Goal: Communication & Community: Share content

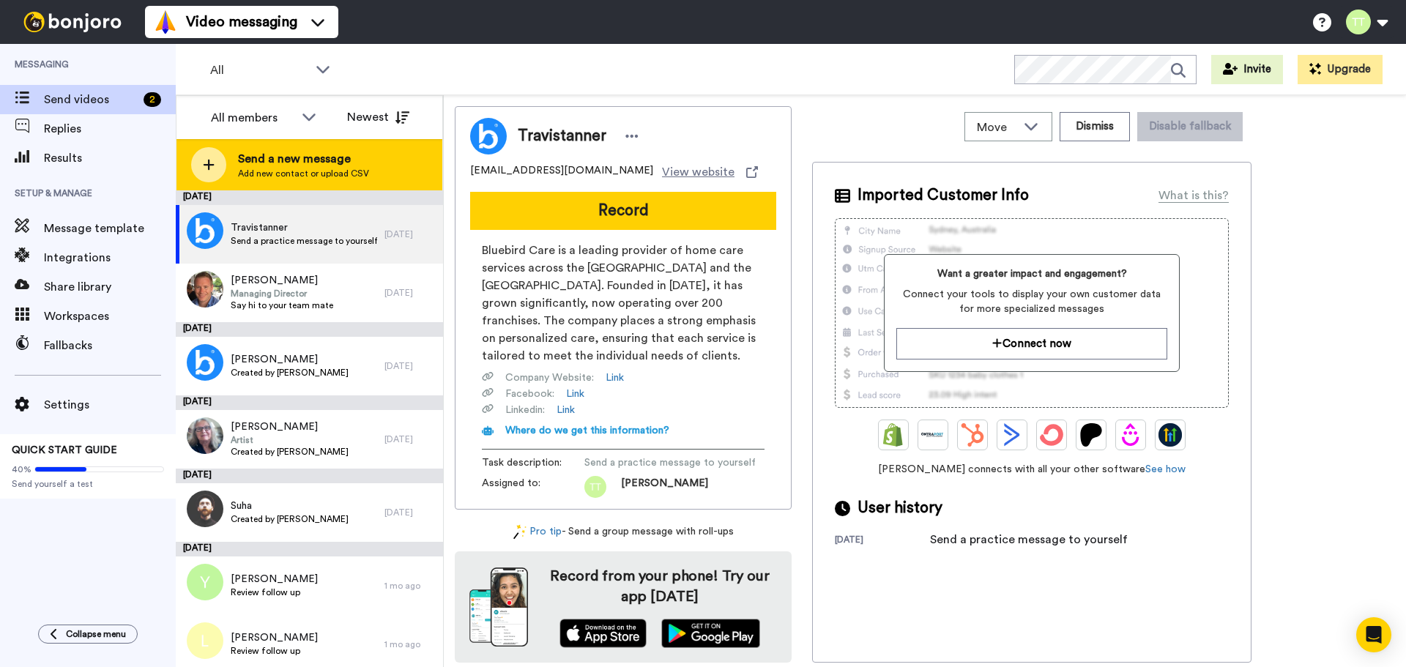
click at [246, 155] on span "Send a new message" at bounding box center [303, 159] width 131 height 18
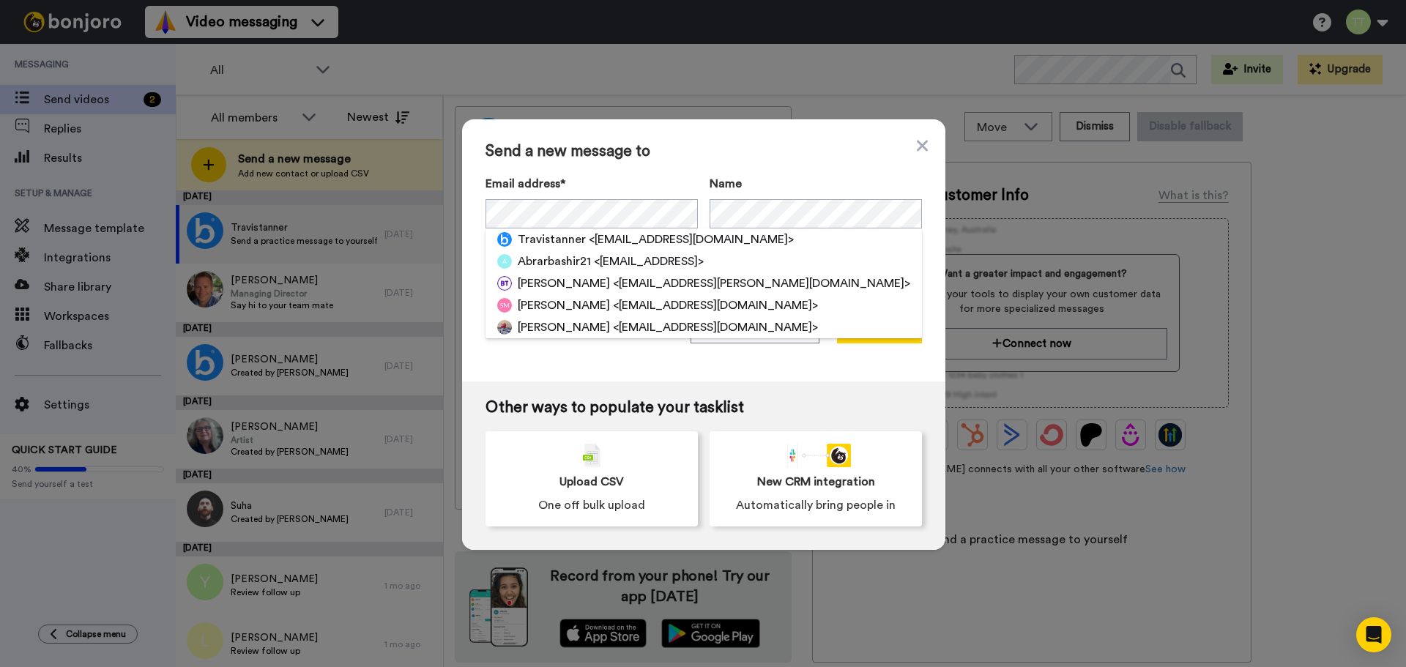
click at [635, 148] on span "Send a new message to" at bounding box center [704, 152] width 437 height 18
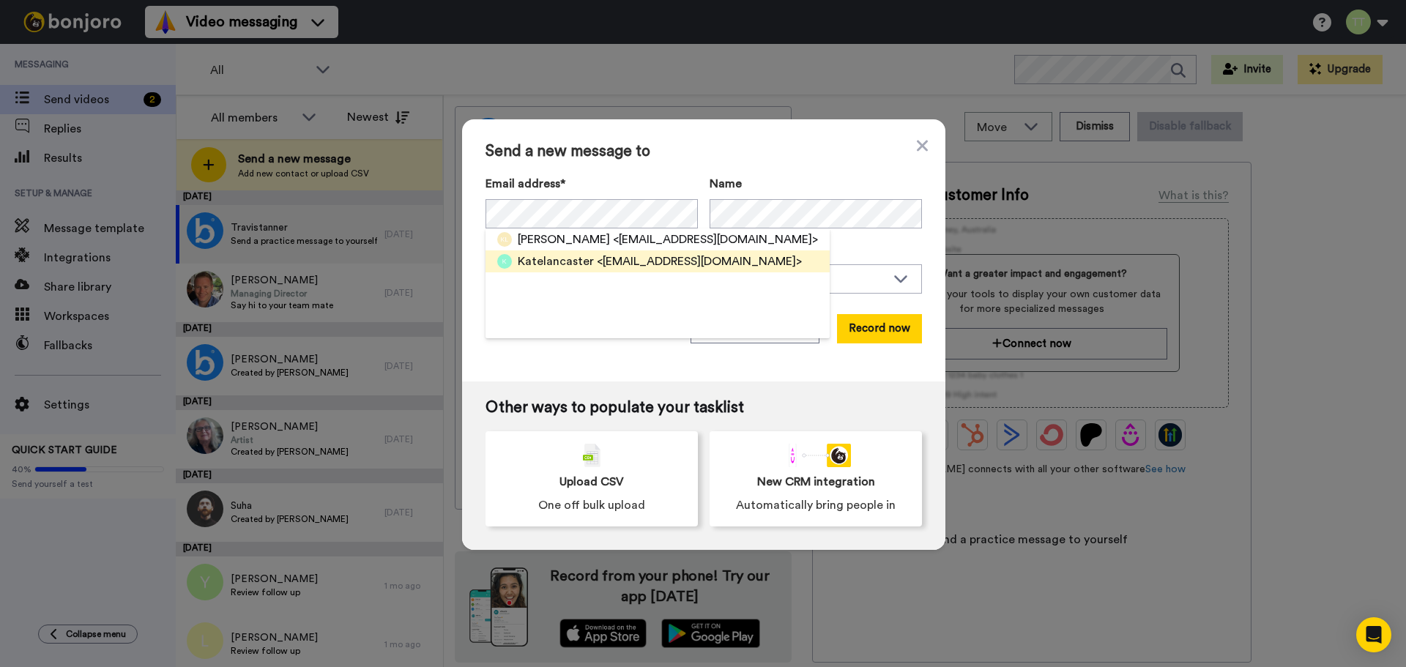
click at [601, 261] on span "<katelancaster@bluebirdcare.co.uk>" at bounding box center [699, 262] width 205 height 18
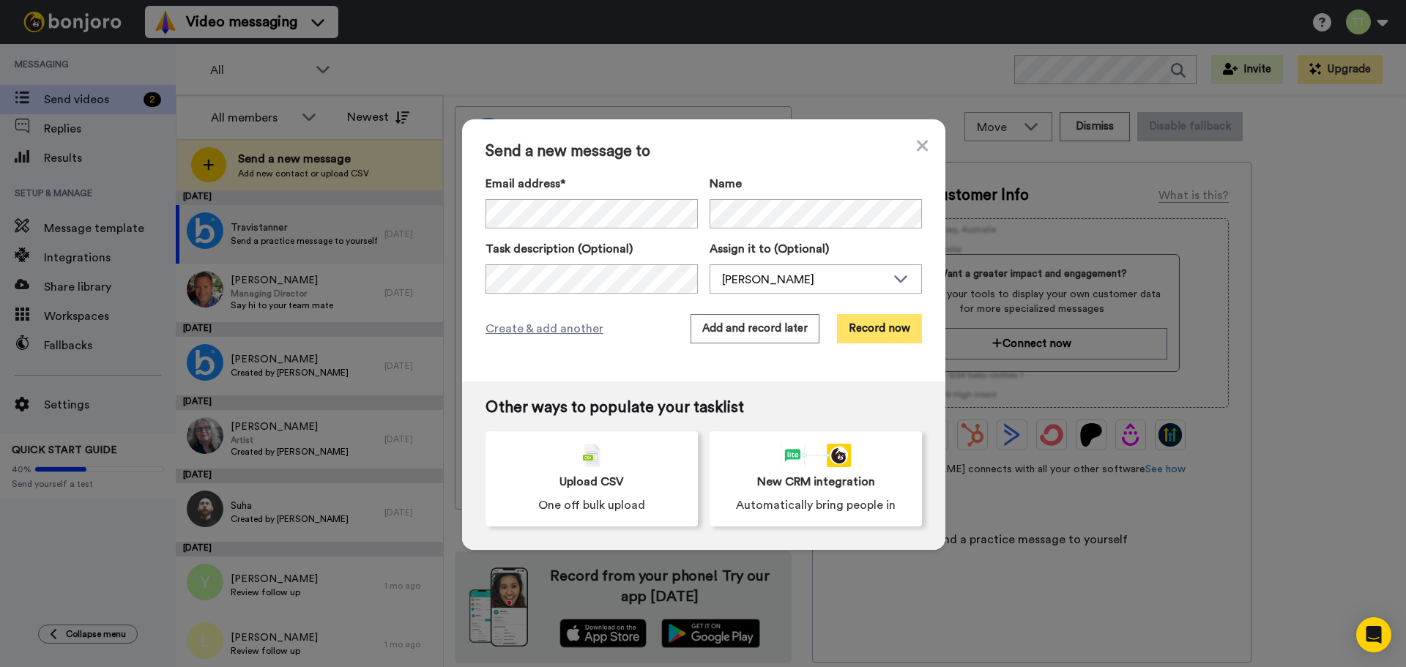
click at [875, 323] on button "Record now" at bounding box center [879, 328] width 85 height 29
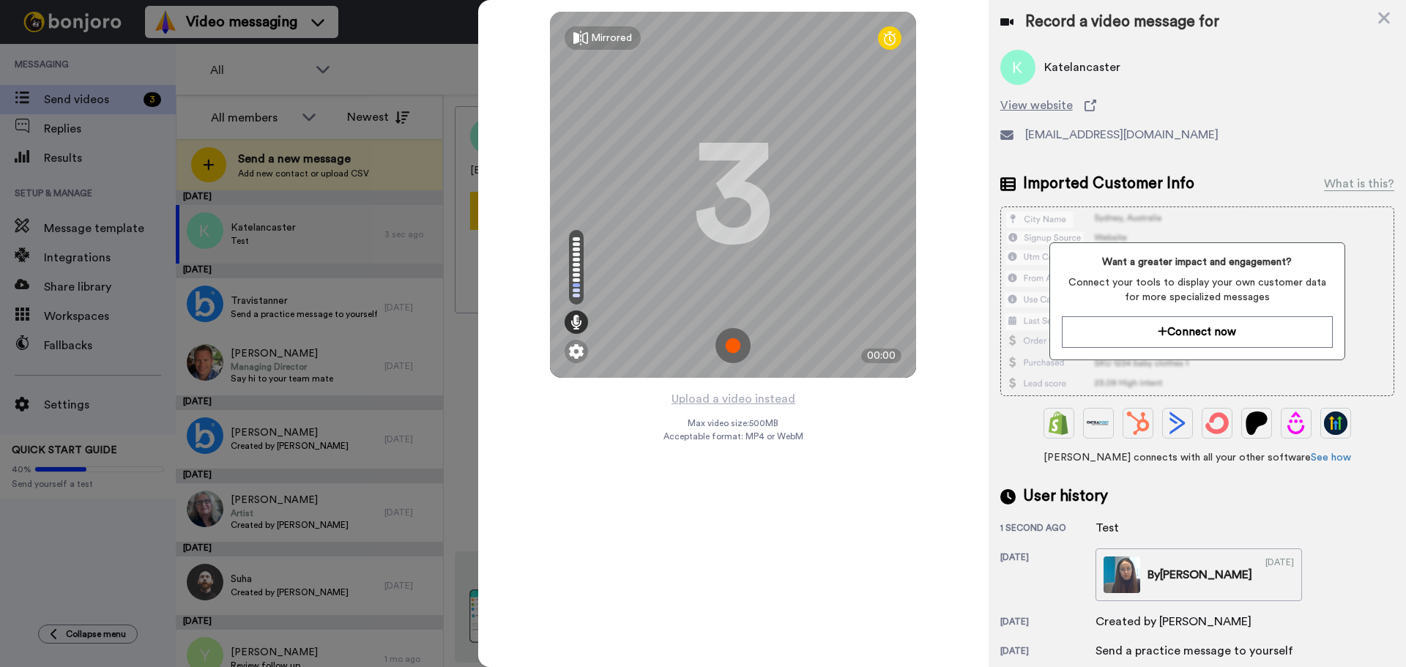
click at [738, 344] on img at bounding box center [733, 345] width 35 height 35
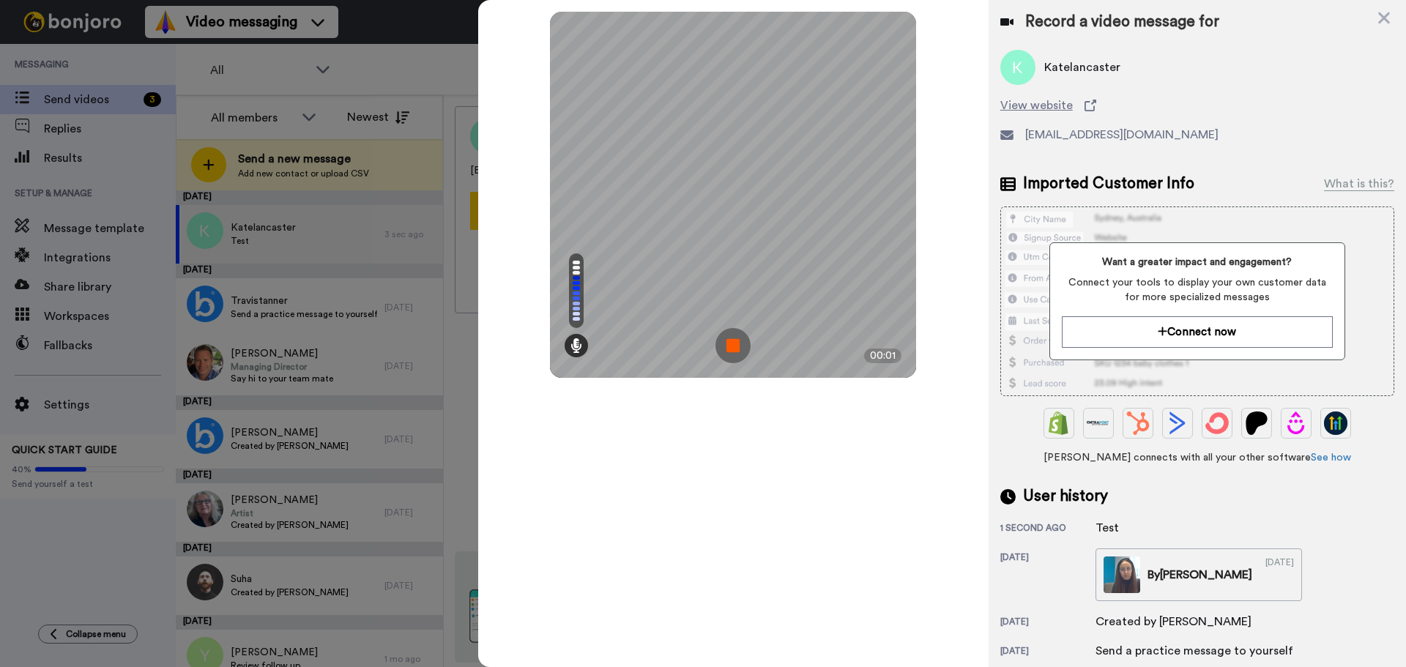
click at [738, 347] on img at bounding box center [733, 345] width 35 height 35
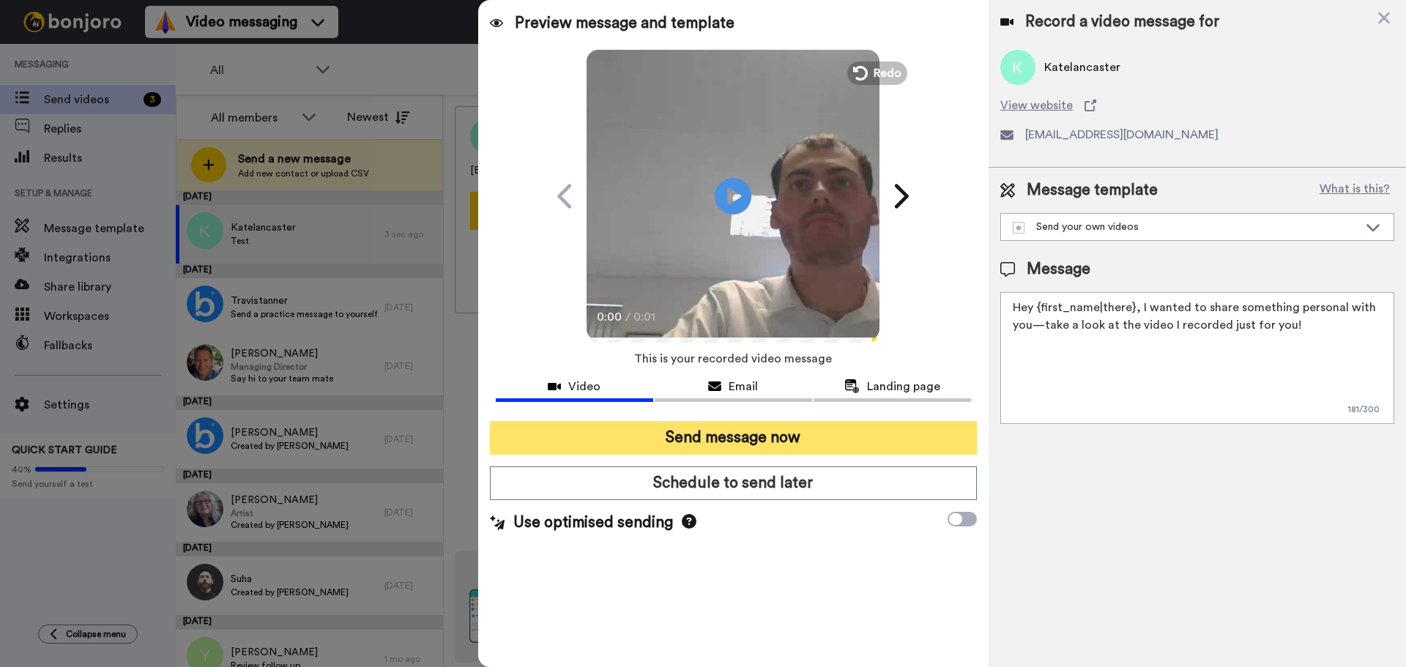
click at [782, 426] on button "Send message now" at bounding box center [733, 438] width 487 height 34
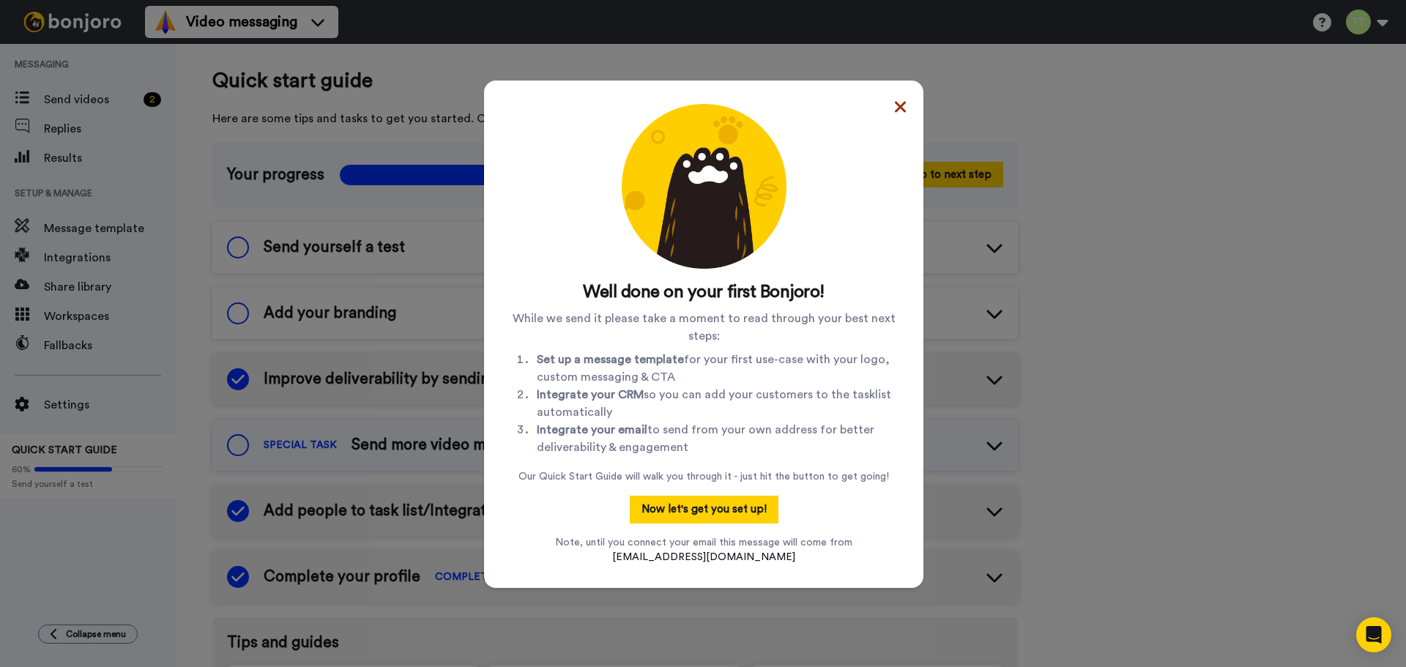
click at [895, 98] on icon at bounding box center [900, 107] width 11 height 18
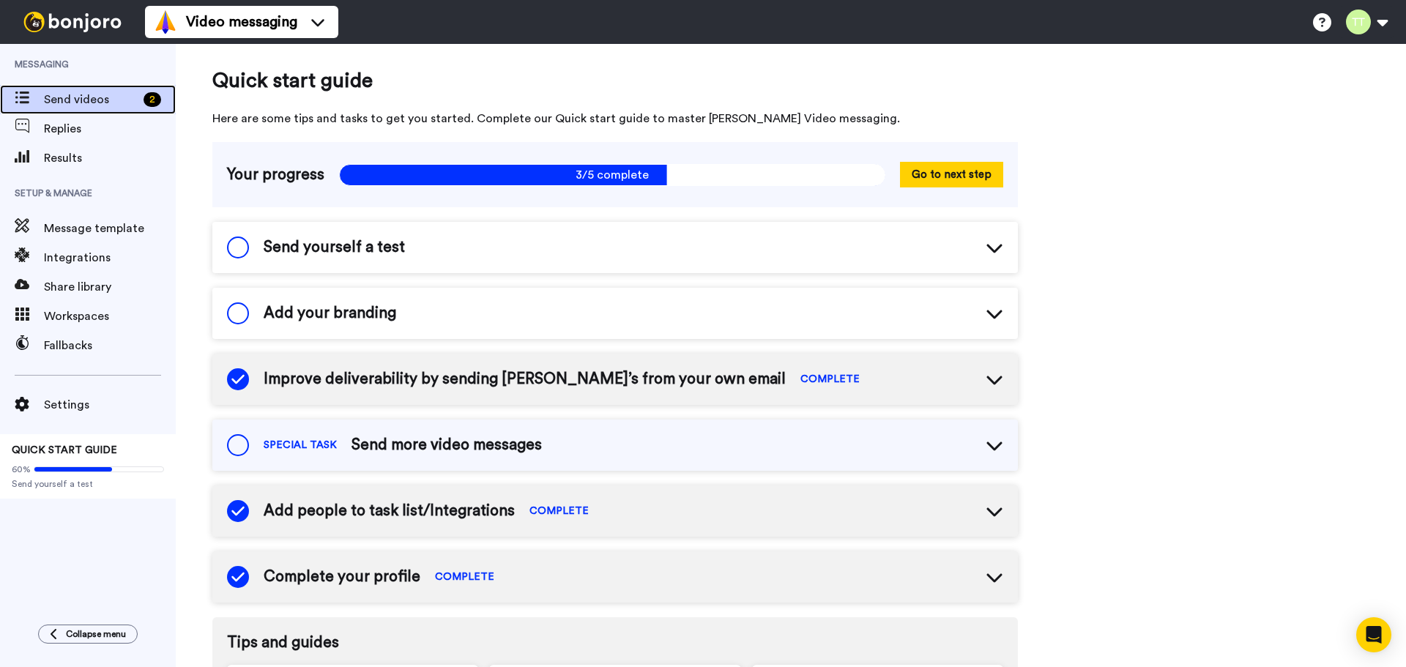
click at [43, 106] on span at bounding box center [22, 99] width 44 height 15
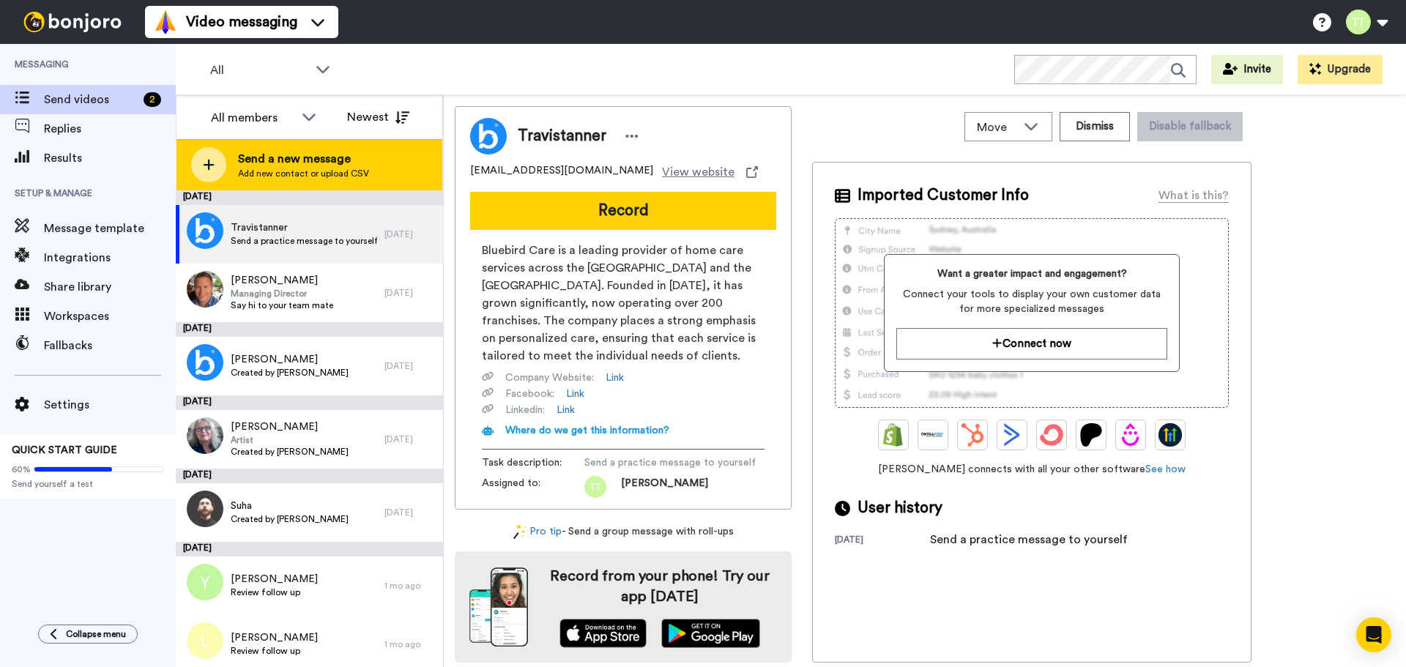
click at [275, 160] on span "Send a new message" at bounding box center [303, 159] width 131 height 18
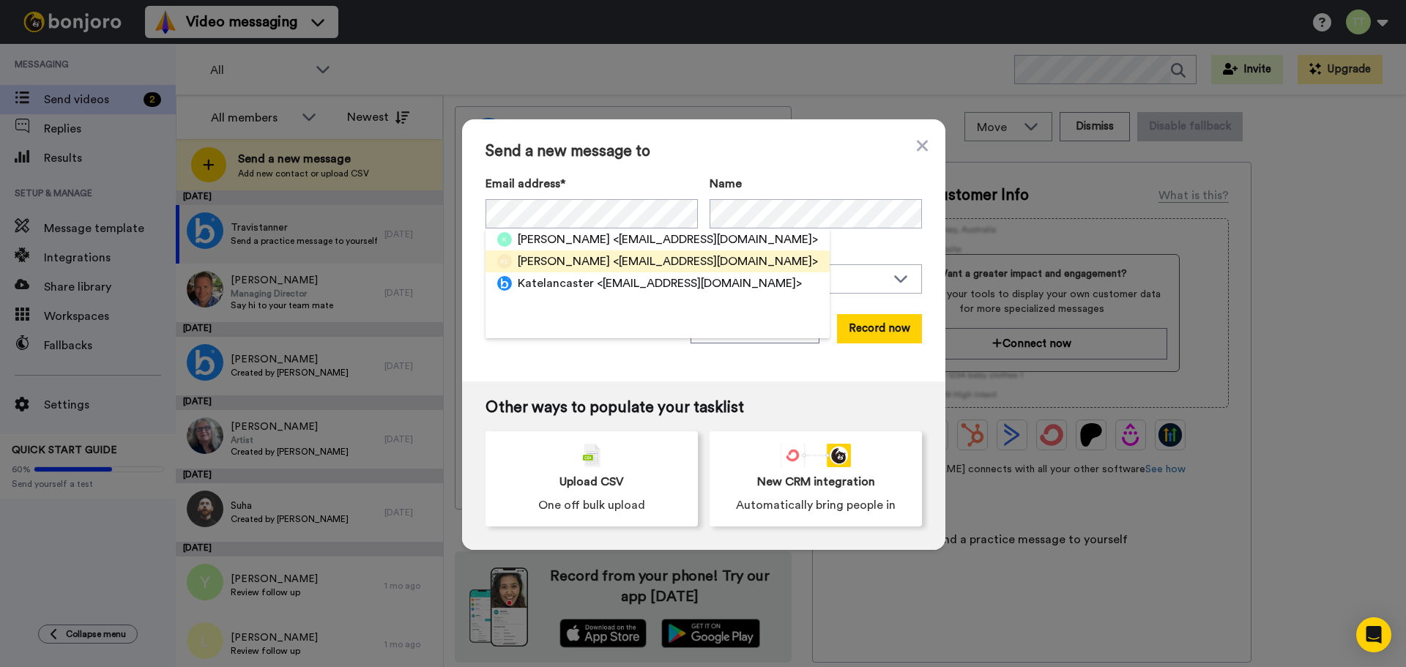
click at [613, 261] on span "<katelancaster11@hotmail.com>" at bounding box center [715, 262] width 205 height 18
click at [631, 264] on span "<katelancaster@bluebirdcare.co.uk>" at bounding box center [699, 262] width 205 height 18
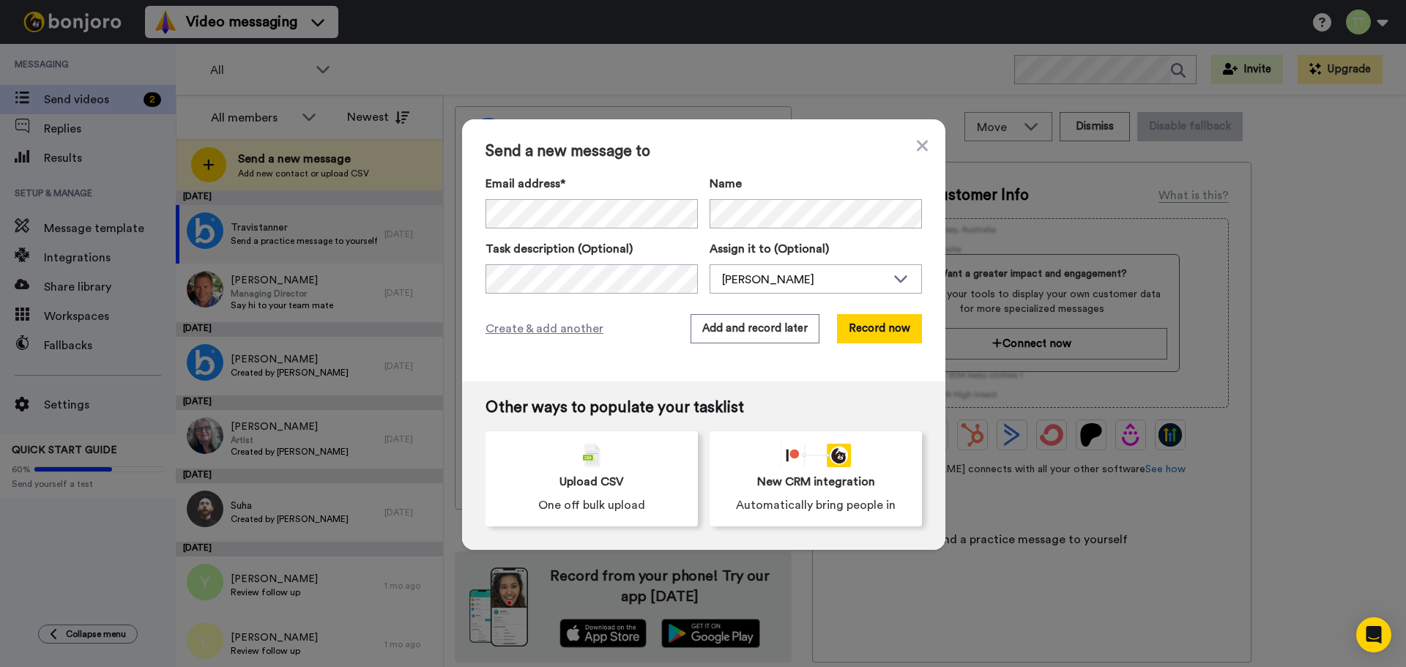
click at [666, 333] on div "Create & add another Add and record later Record now" at bounding box center [704, 328] width 437 height 29
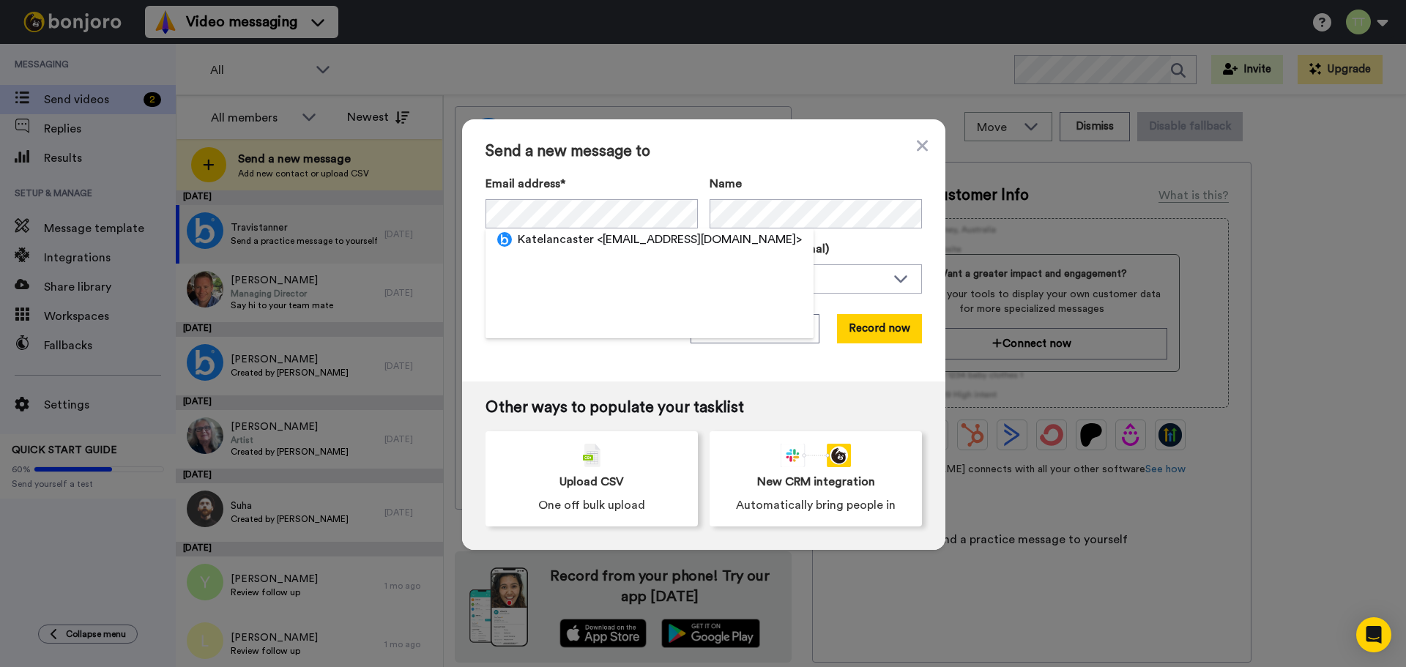
click at [573, 380] on div "Send a new message to Email address* Katelancaster <katelancaster@bluebirdcare.…" at bounding box center [703, 250] width 483 height 262
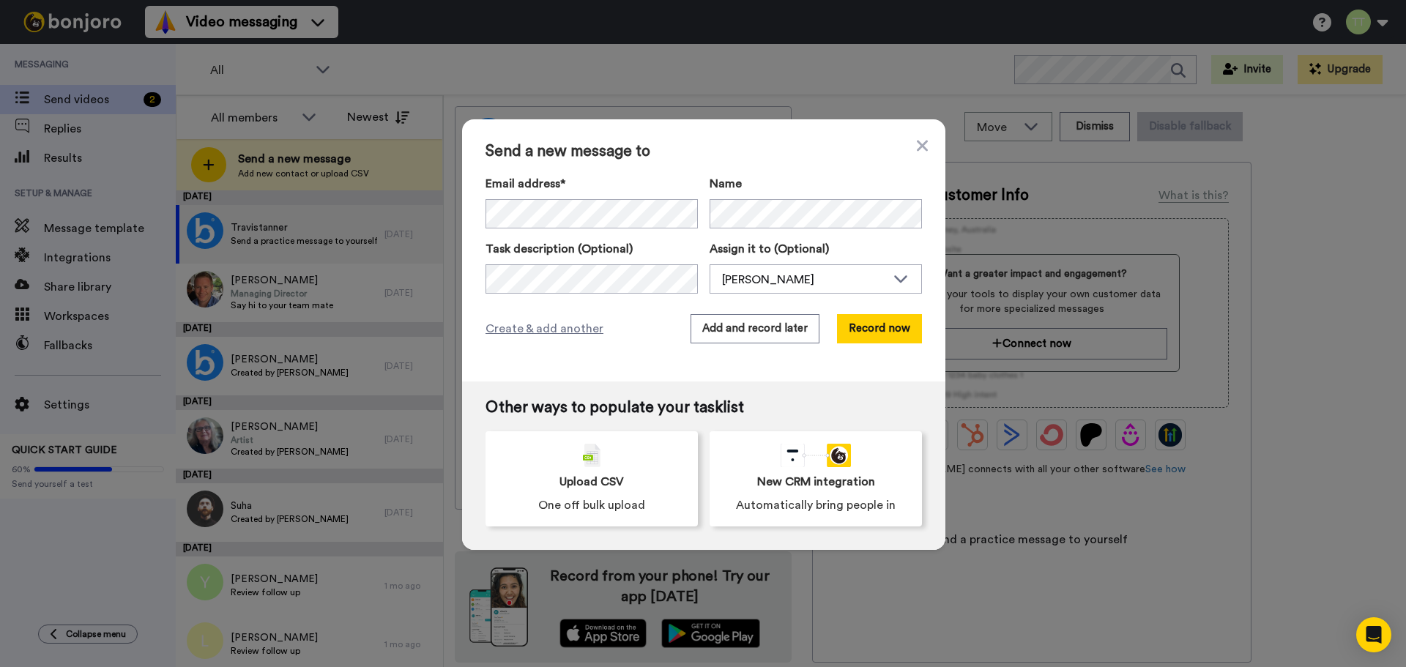
click at [580, 347] on div "Send a new message to Email address* Katelancaster <katelancaster@bluebirdcare.…" at bounding box center [703, 250] width 483 height 262
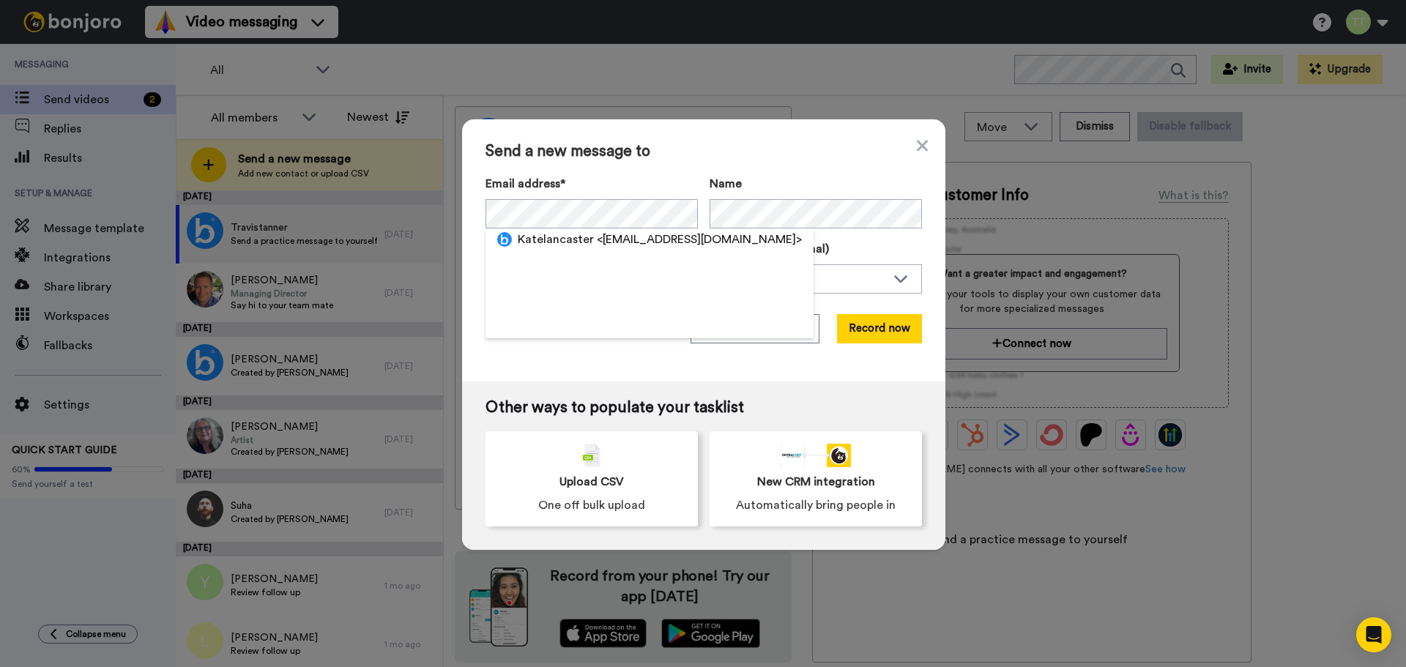
click at [550, 376] on div "Send a new message to Email address* Katelancaster <katelancaster@bluebirdcare.…" at bounding box center [703, 250] width 483 height 262
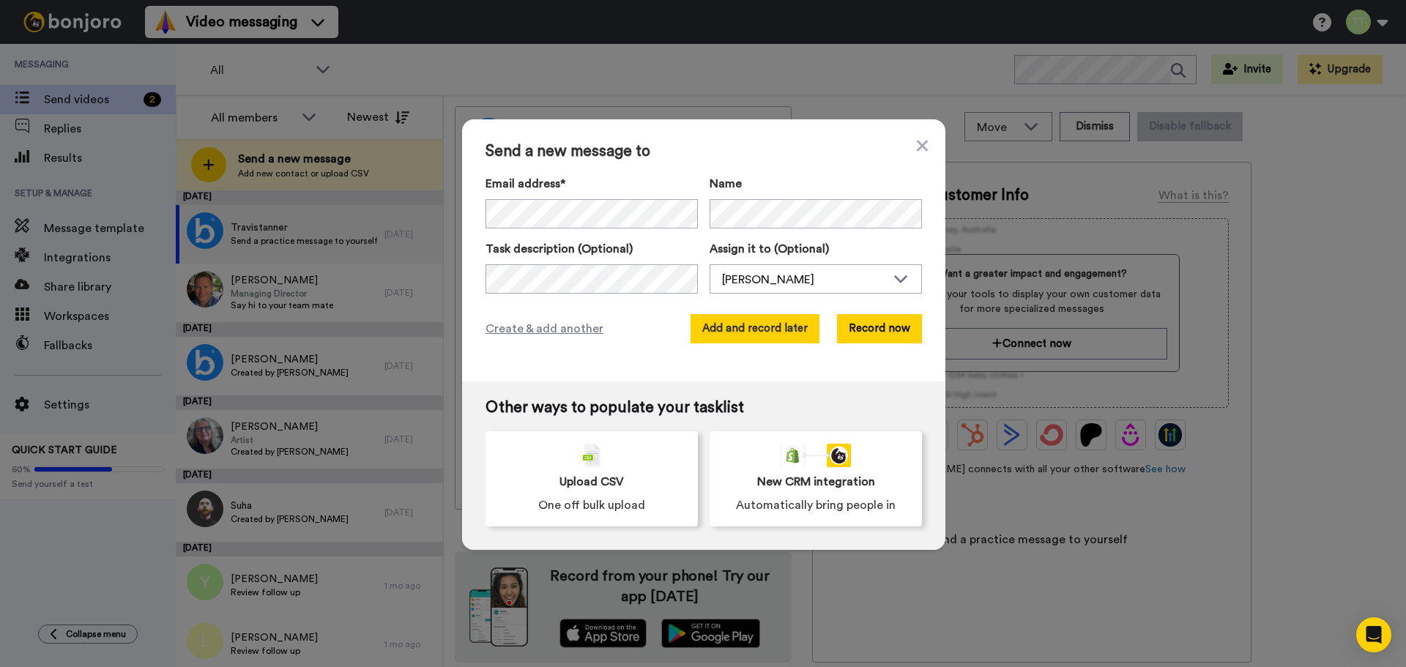
click at [773, 333] on button "Add and record later" at bounding box center [755, 328] width 129 height 29
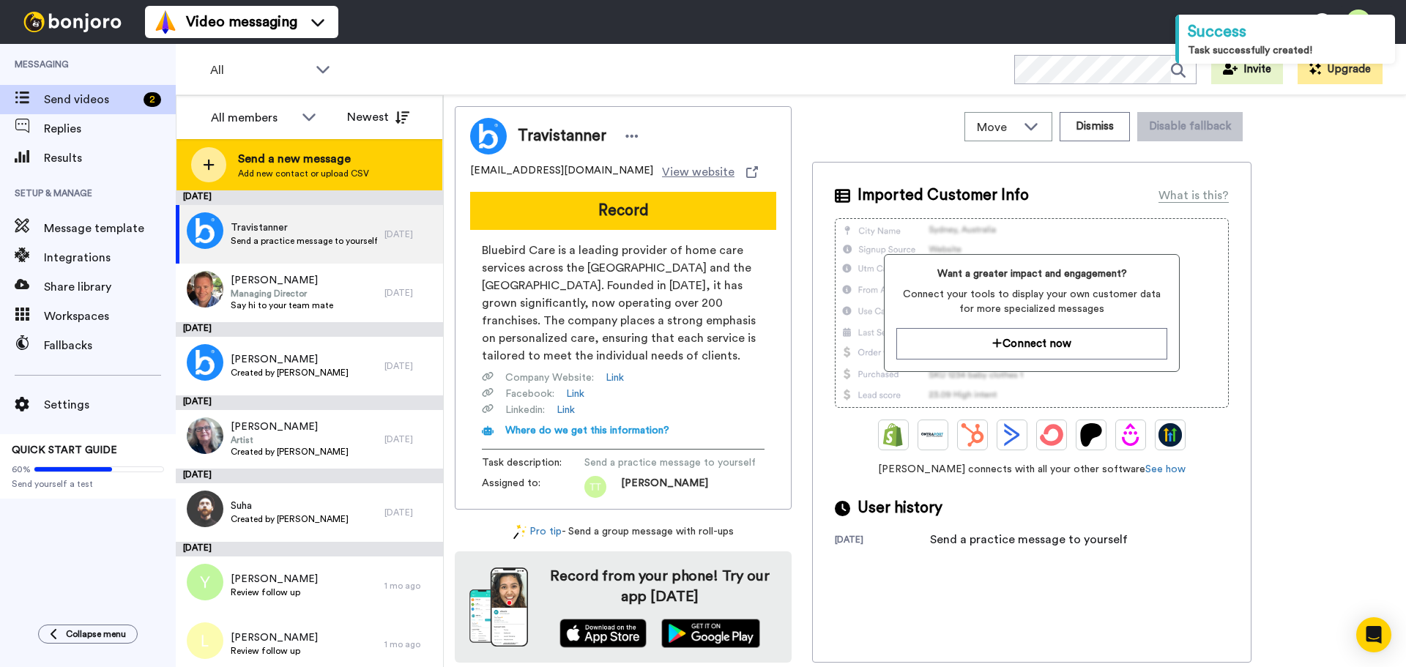
click at [221, 169] on div at bounding box center [208, 164] width 35 height 35
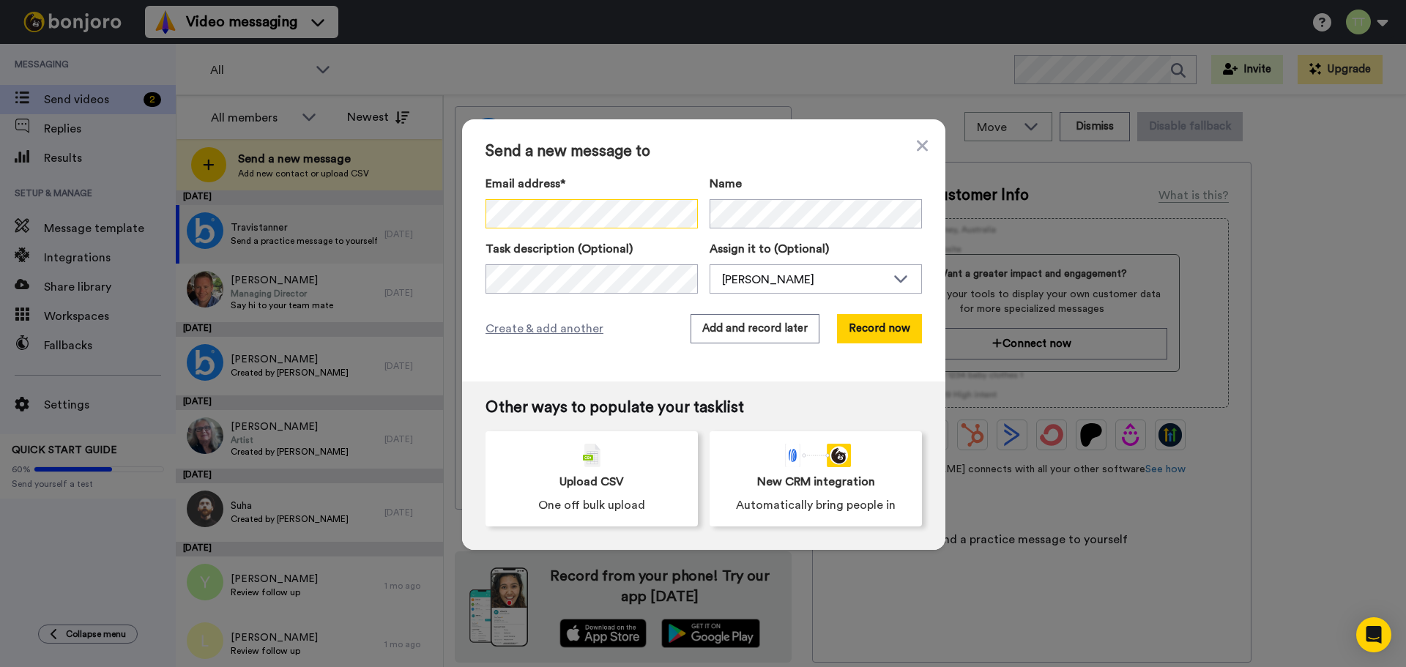
click at [599, 229] on div "Email address* Travistanner <travistanner@bluebirdcare.co.uk> Abrarbashir21 <ab…" at bounding box center [704, 234] width 437 height 119
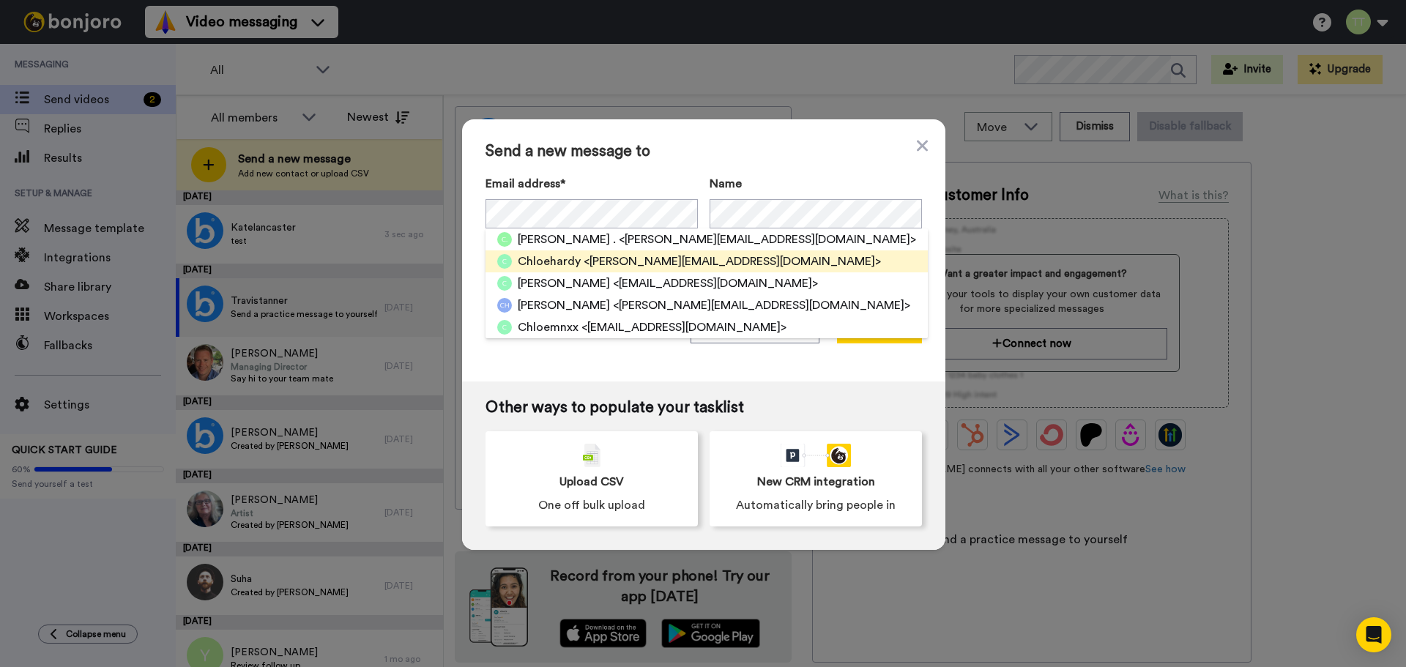
click at [660, 263] on span "<chloehardy@bluebirdcare.co.uk>" at bounding box center [732, 262] width 297 height 18
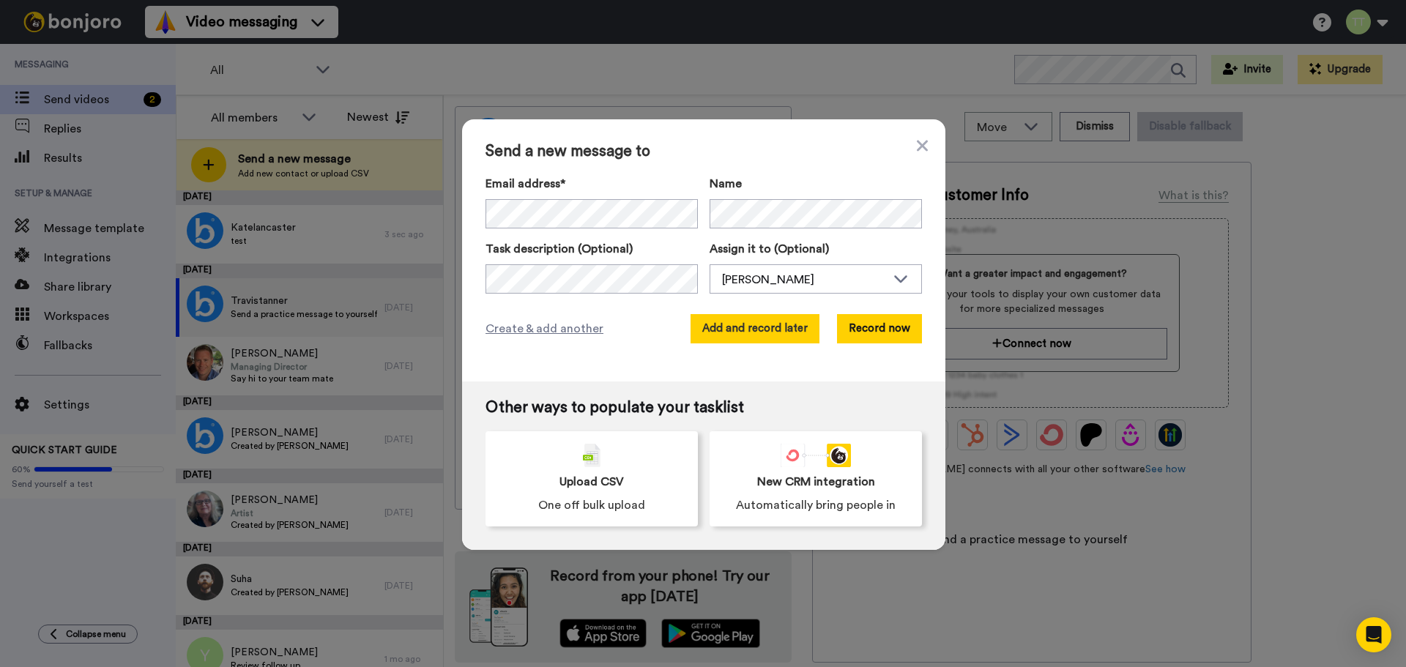
click at [746, 338] on button "Add and record later" at bounding box center [755, 328] width 129 height 29
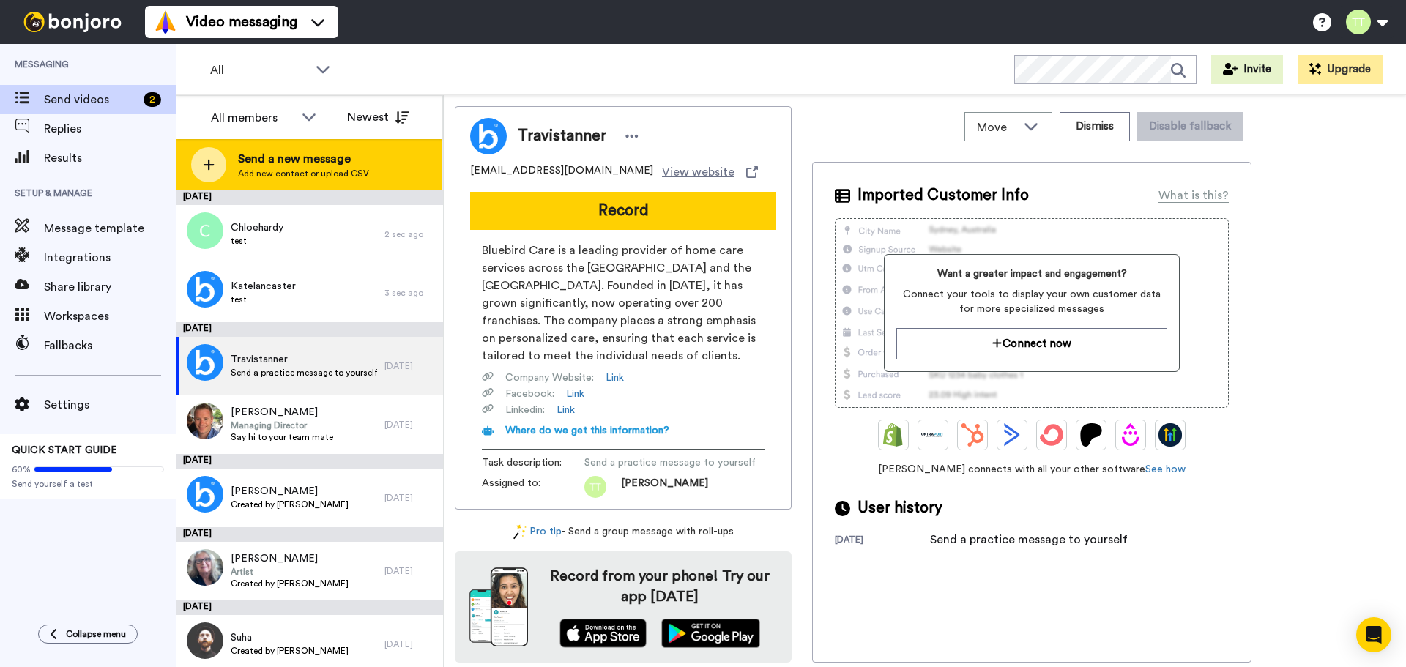
click at [278, 168] on span "Add new contact or upload CSV" at bounding box center [303, 174] width 131 height 12
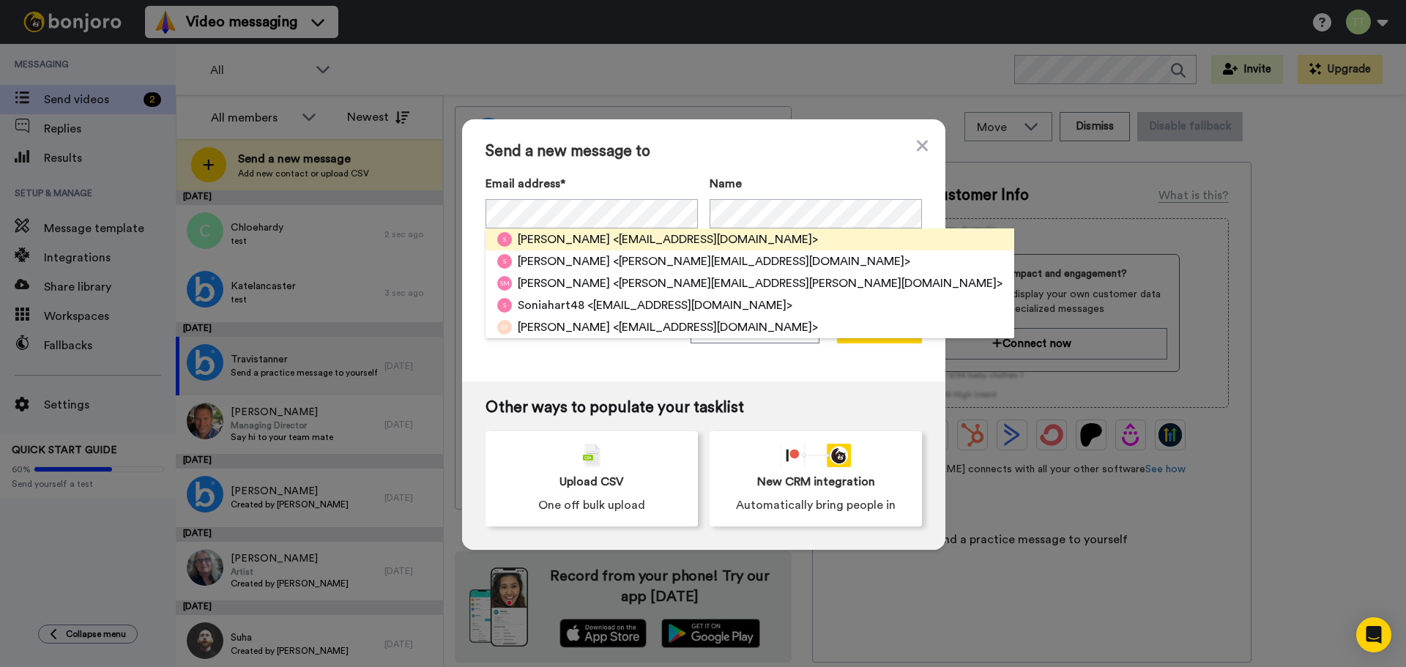
click at [613, 240] on span "<sonialabrow@bluebirdcare.co.uk>" at bounding box center [715, 240] width 205 height 18
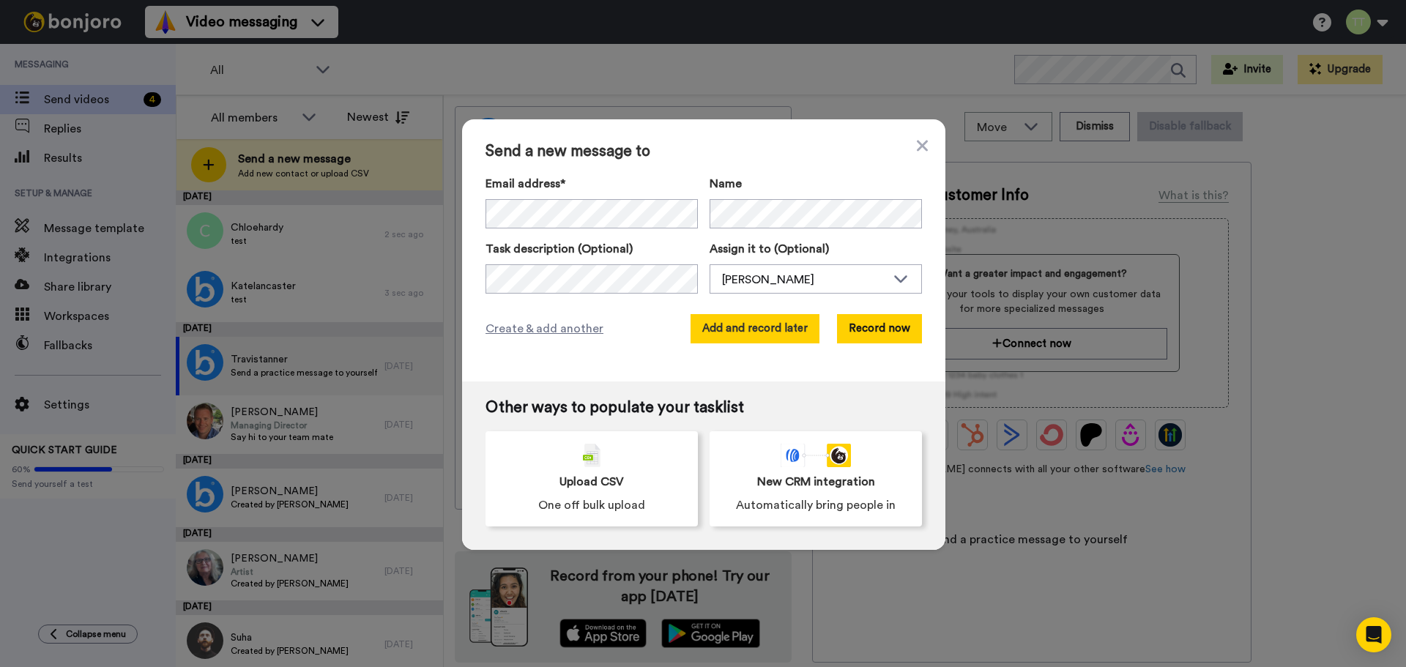
click at [754, 334] on button "Add and record later" at bounding box center [755, 328] width 129 height 29
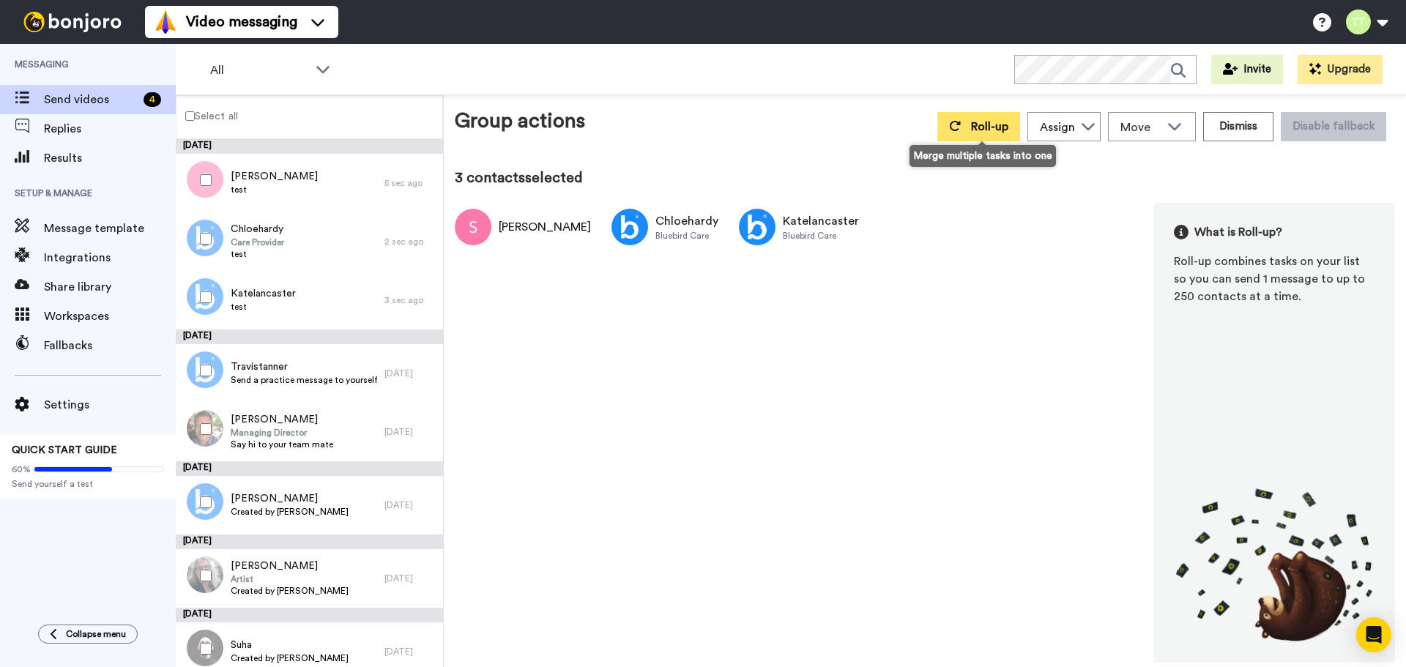
click at [968, 118] on button "Roll-up" at bounding box center [979, 126] width 83 height 29
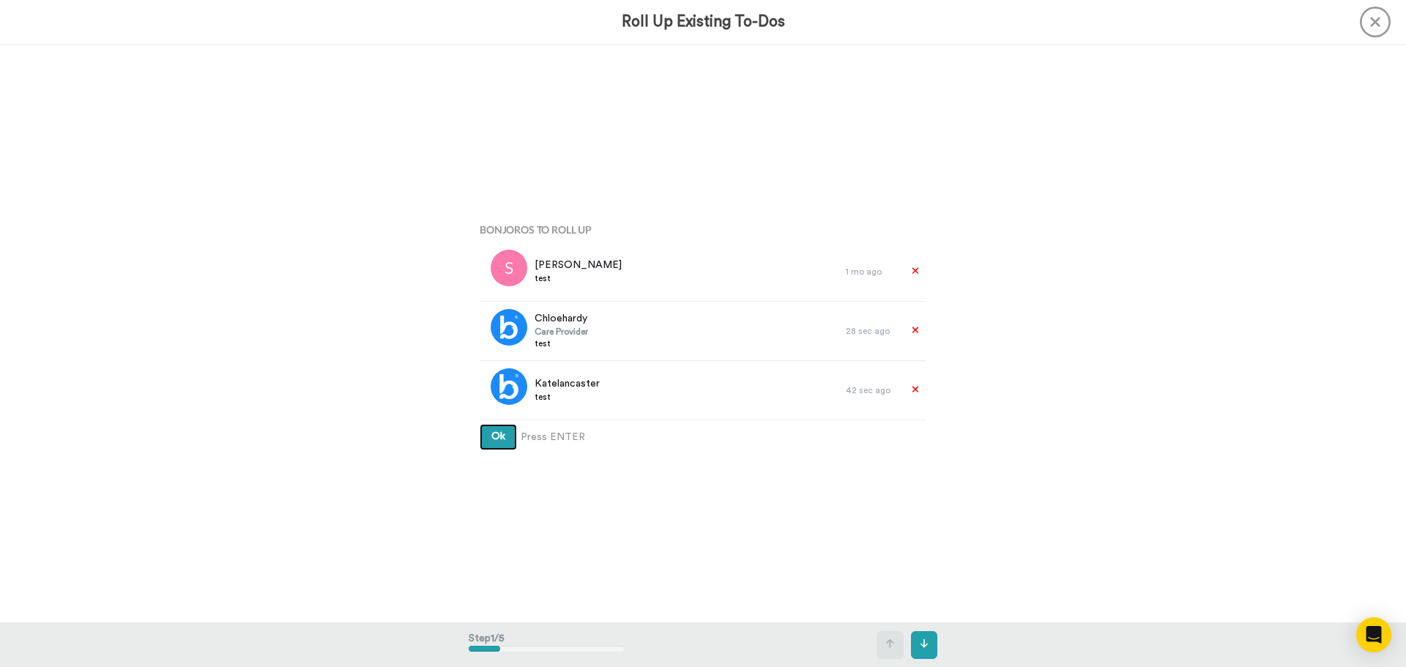
click at [486, 439] on button "Ok" at bounding box center [498, 437] width 37 height 26
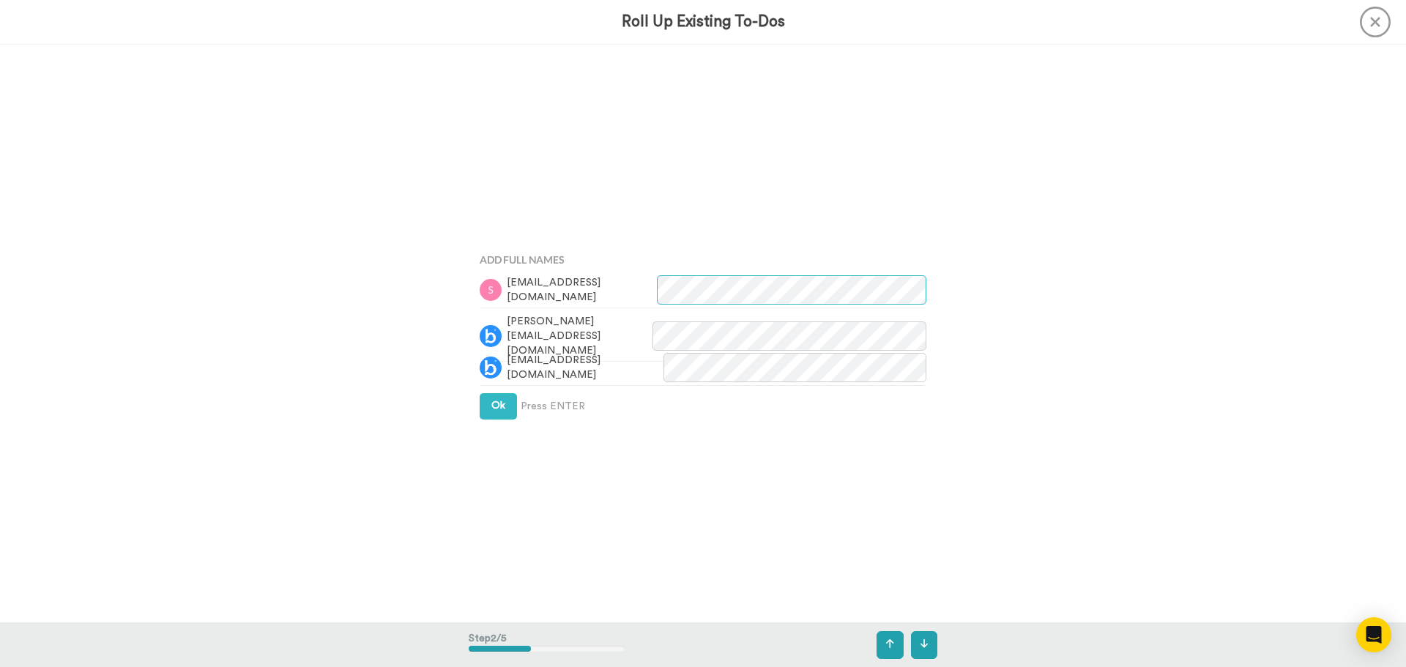
scroll to position [579, 0]
click at [497, 404] on span "Ok" at bounding box center [499, 406] width 14 height 10
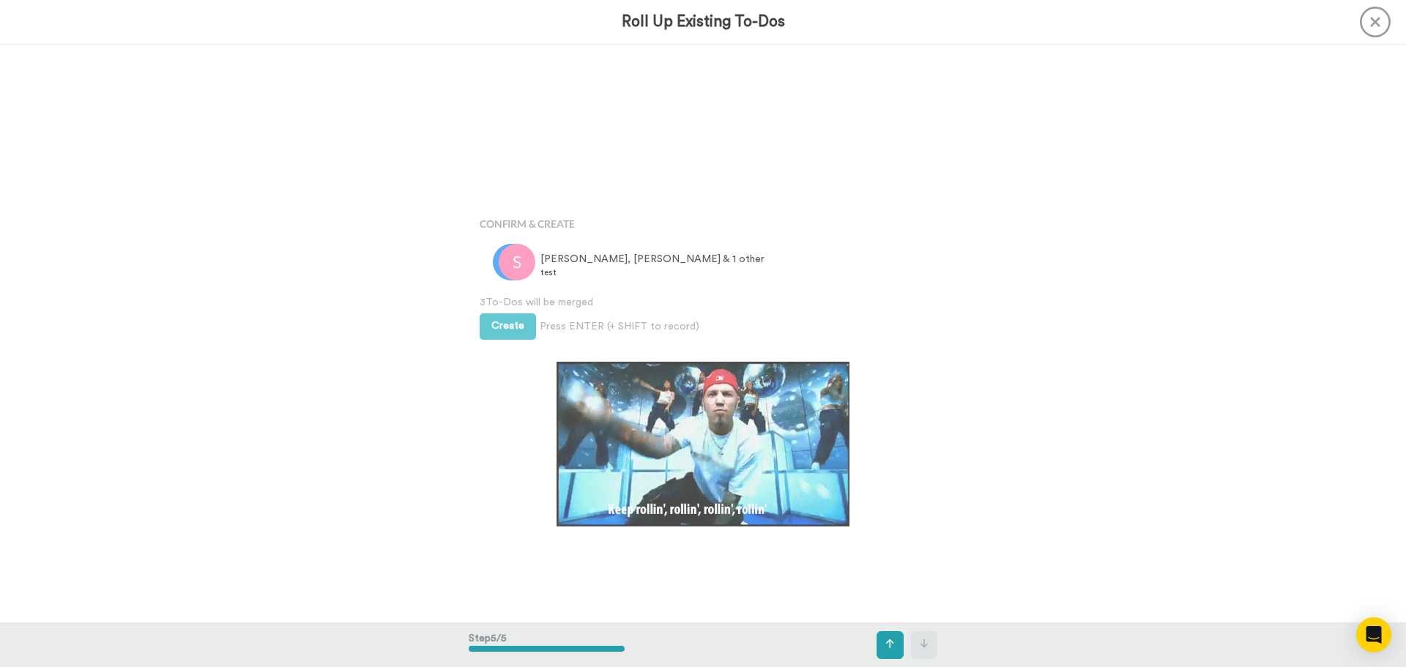
scroll to position [2313, 0]
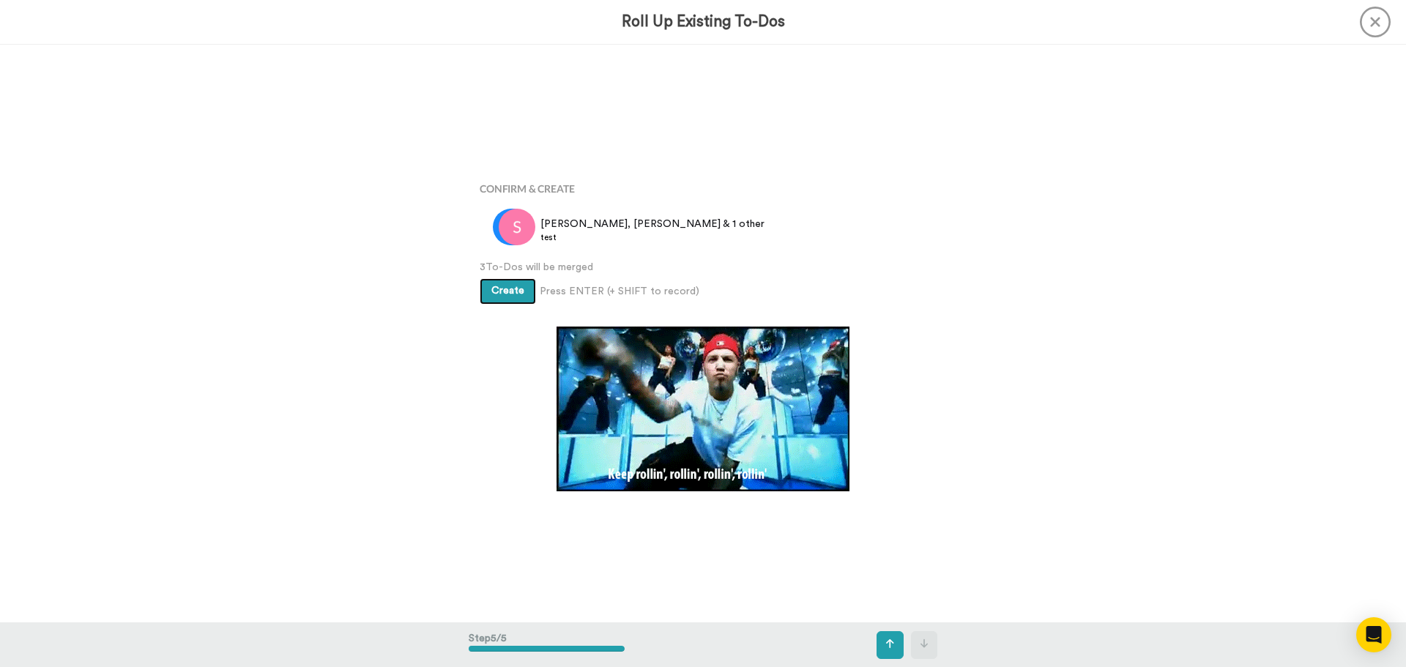
click at [515, 290] on span "Create" at bounding box center [508, 291] width 33 height 10
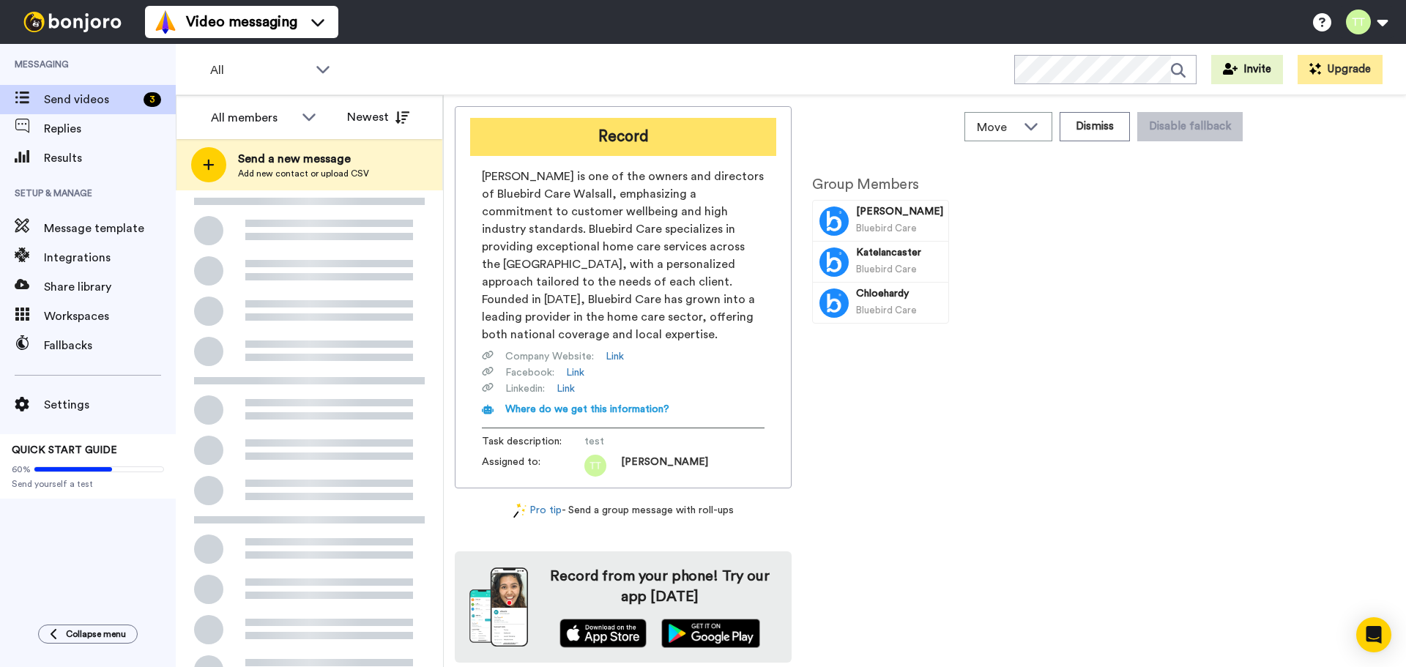
click at [596, 128] on button "Record" at bounding box center [623, 137] width 306 height 38
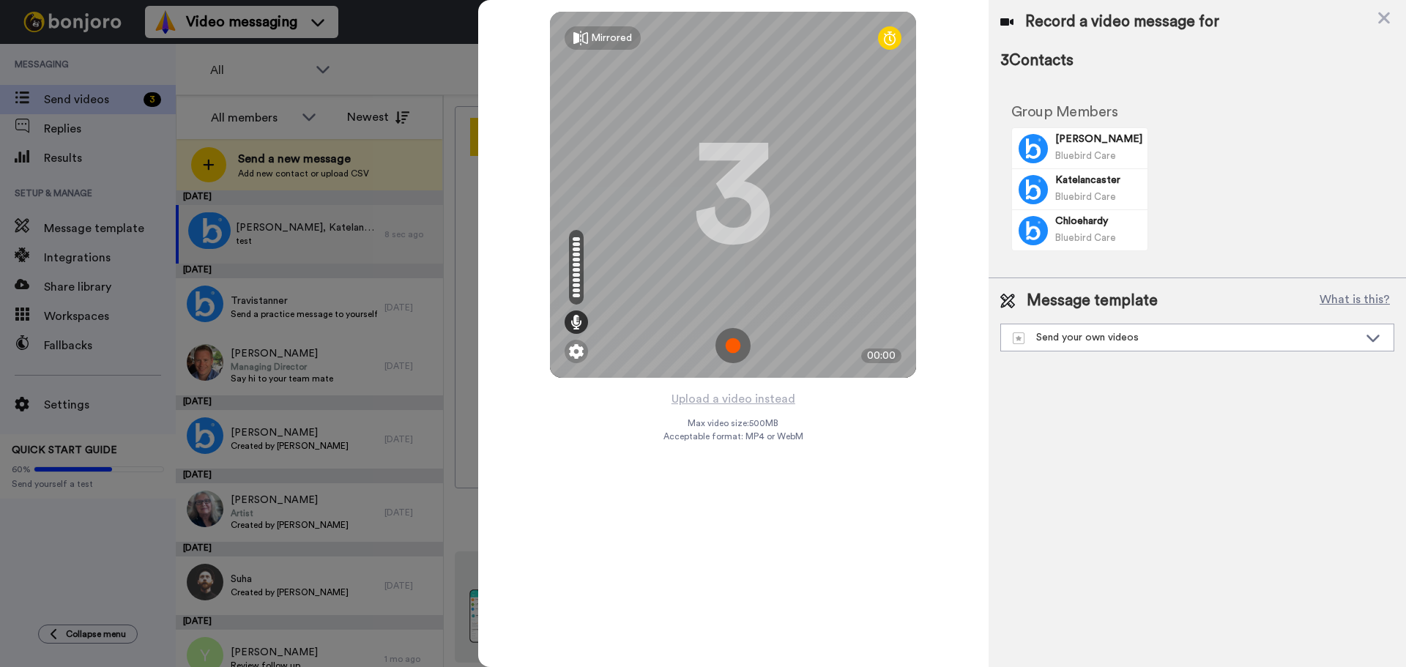
click at [748, 349] on img at bounding box center [733, 345] width 35 height 35
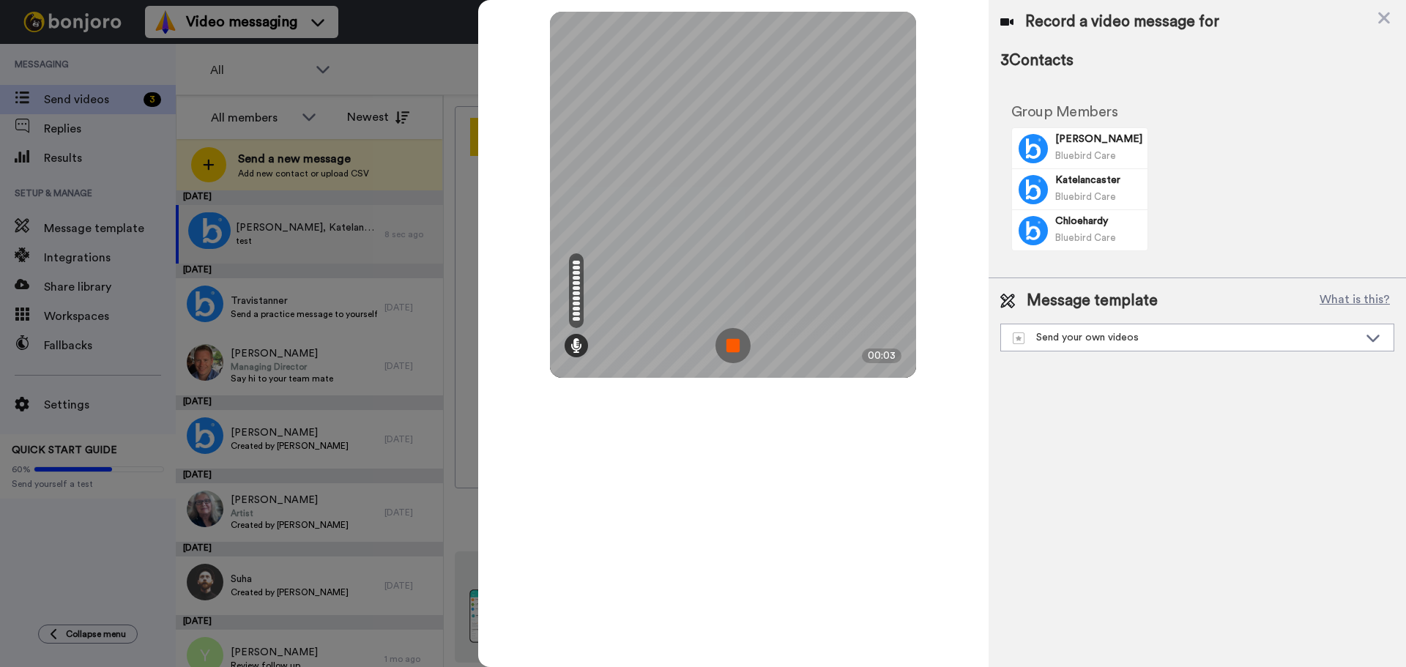
click at [743, 350] on img at bounding box center [733, 345] width 35 height 35
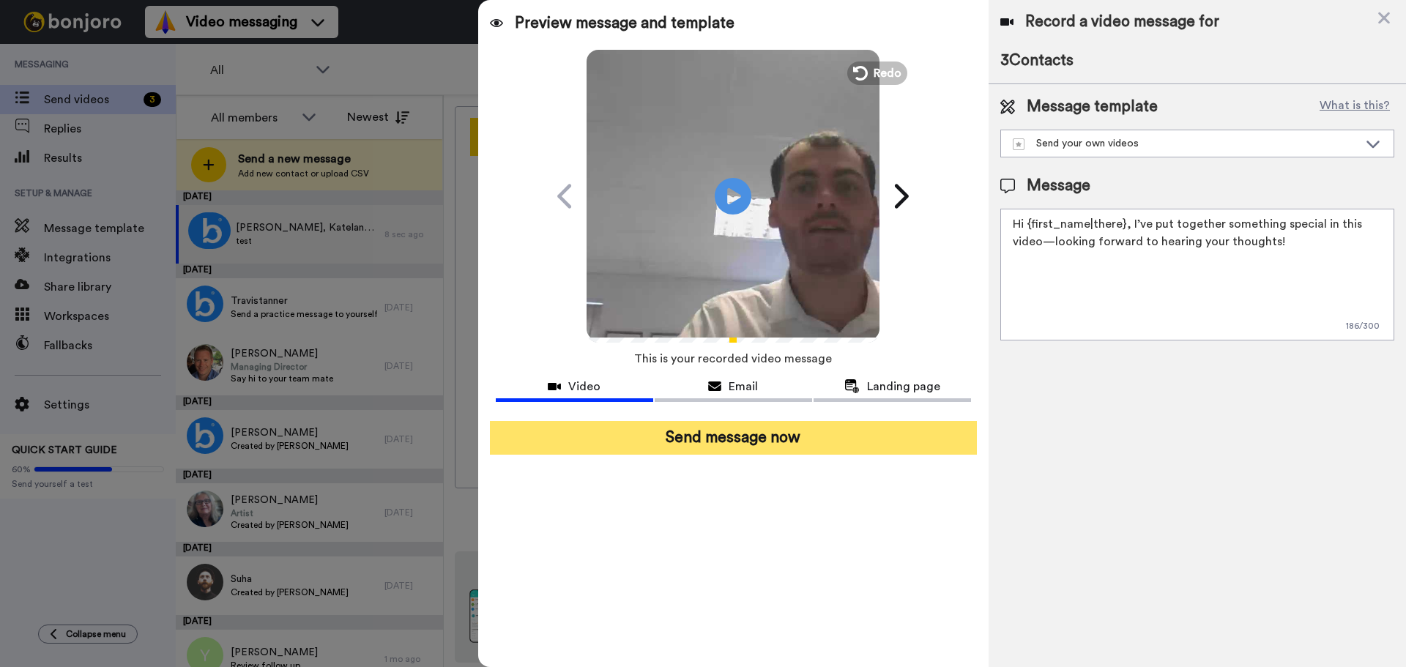
click at [719, 439] on button "Send message now" at bounding box center [733, 438] width 487 height 34
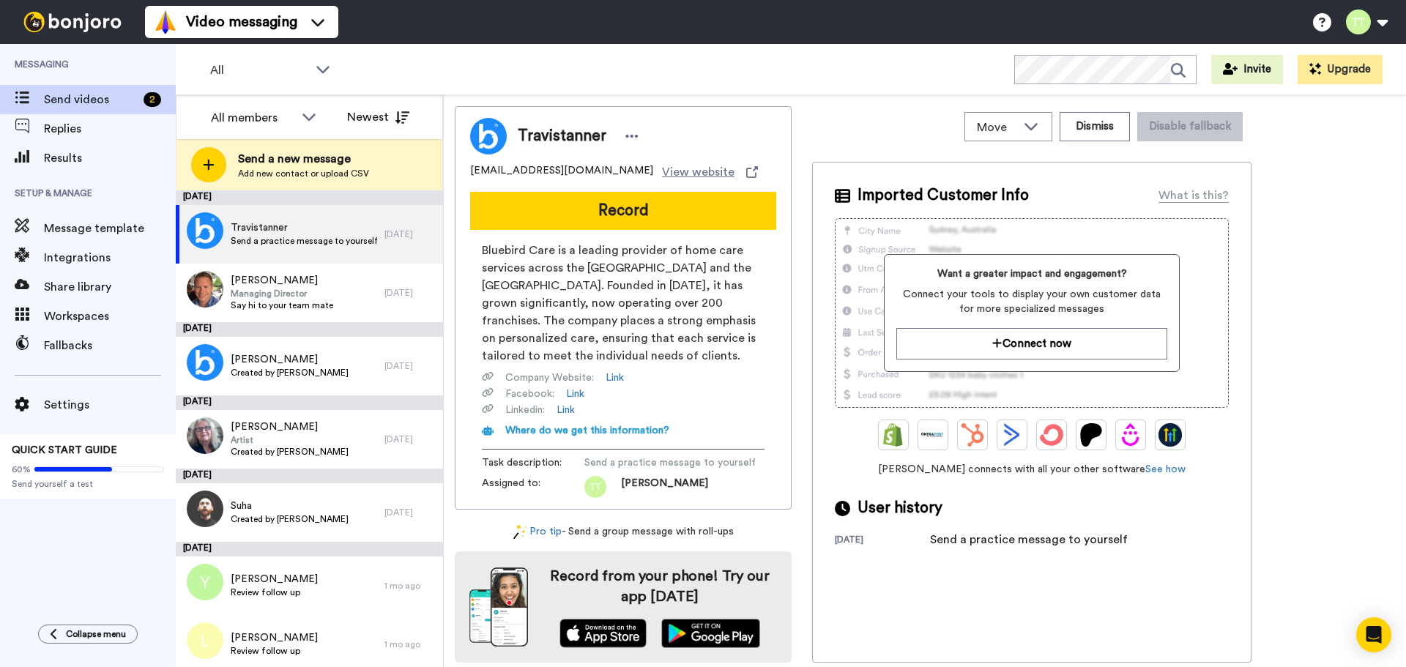
drag, startPoint x: 604, startPoint y: 21, endPoint x: 598, endPoint y: 28, distance: 8.8
click at [600, 26] on div "Video messaging Switch to Video messaging Testimonials Settings Discover Help &…" at bounding box center [775, 22] width 1261 height 44
click at [467, 56] on div "All Invite Upgrade" at bounding box center [791, 69] width 1231 height 51
click at [1112, 22] on div "Video messaging Switch to Video messaging Testimonials Settings Discover Help &…" at bounding box center [775, 22] width 1261 height 44
click at [726, 22] on div "Video messaging Switch to Video messaging Testimonials Settings Discover Help &…" at bounding box center [775, 22] width 1261 height 44
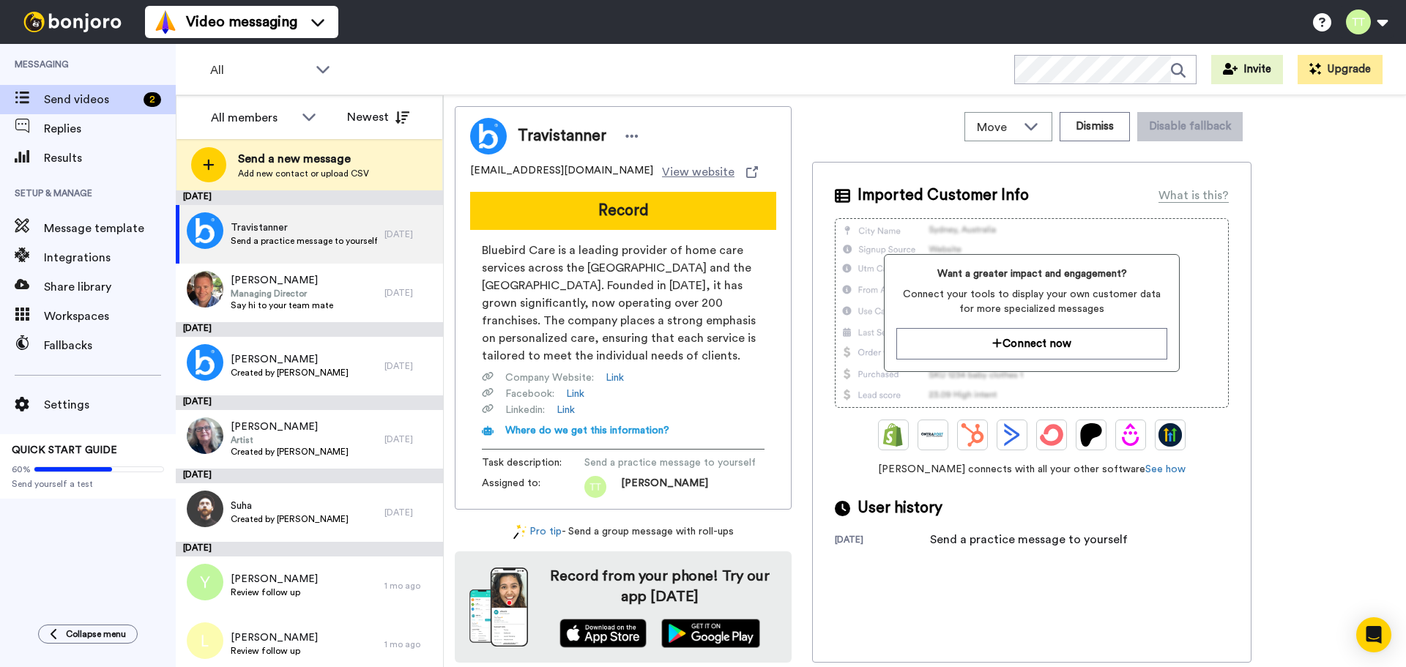
click at [760, 39] on div "Video messaging Switch to Video messaging Testimonials Settings Discover Help &…" at bounding box center [775, 22] width 1261 height 44
click at [643, 32] on div "Video messaging Switch to Video messaging Testimonials Settings Discover Help &…" at bounding box center [775, 22] width 1261 height 44
drag, startPoint x: 486, startPoint y: 34, endPoint x: 492, endPoint y: 62, distance: 29.3
click at [486, 36] on div "Video messaging Switch to Video messaging Testimonials Settings Discover Help &…" at bounding box center [775, 22] width 1261 height 44
